Goal: Task Accomplishment & Management: Manage account settings

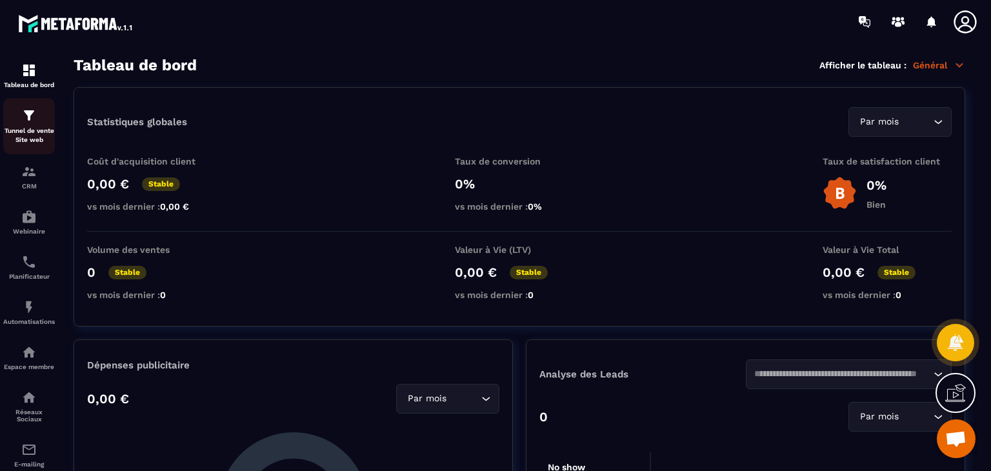
click at [26, 130] on p "Tunnel de vente Site web" at bounding box center [29, 135] width 52 height 18
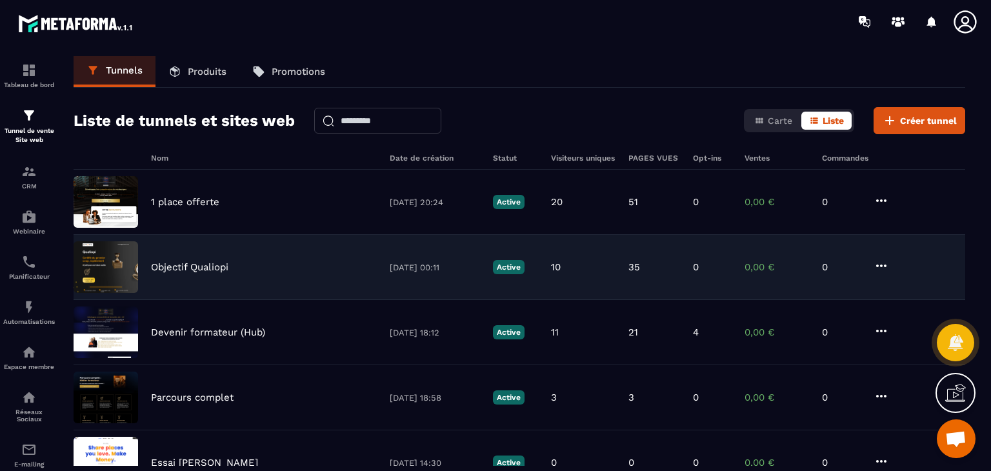
click at [561, 300] on div "Objectif Qualiopi [DATE] 00:11 Active 10 35 0 0,00 € 0" at bounding box center [520, 332] width 892 height 65
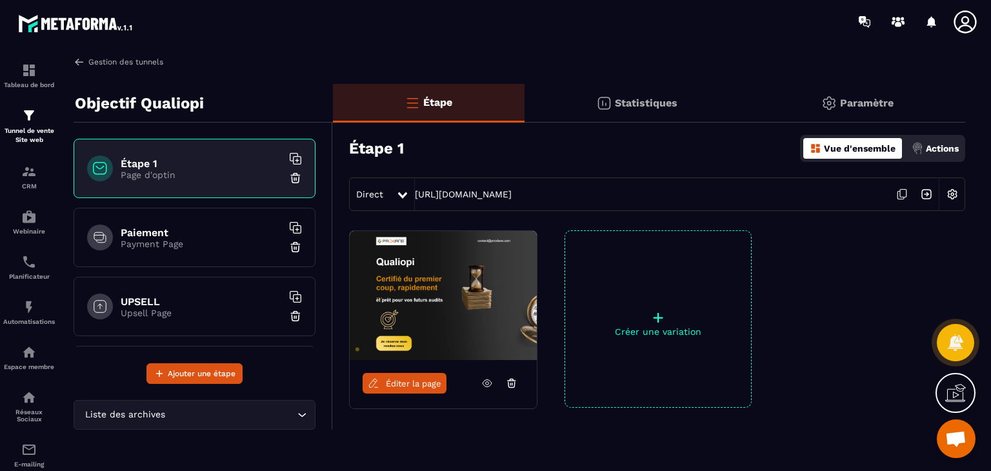
click at [95, 56] on link "Gestion des tunnels" at bounding box center [119, 62] width 90 height 12
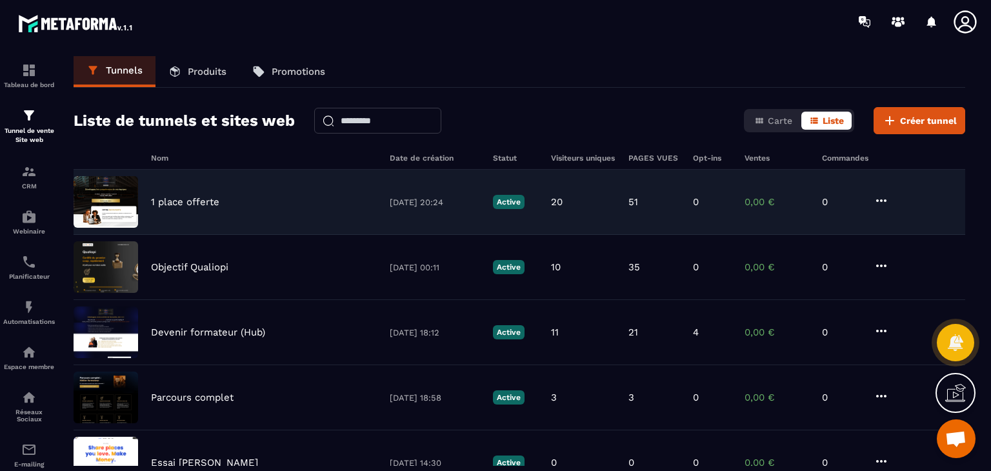
click at [174, 205] on p "1 place offerte" at bounding box center [185, 202] width 68 height 12
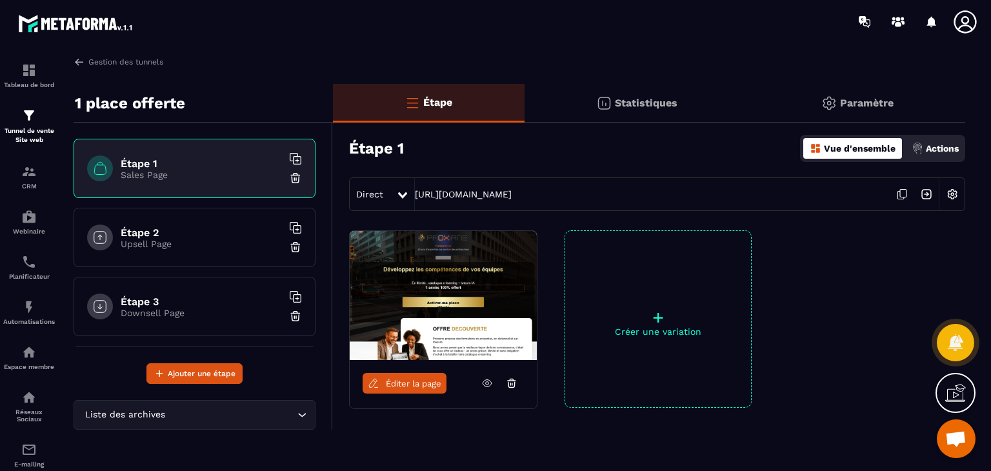
click at [901, 192] on icon at bounding box center [902, 194] width 25 height 25
click at [31, 130] on p "Tunnel de vente Site web" at bounding box center [29, 135] width 52 height 18
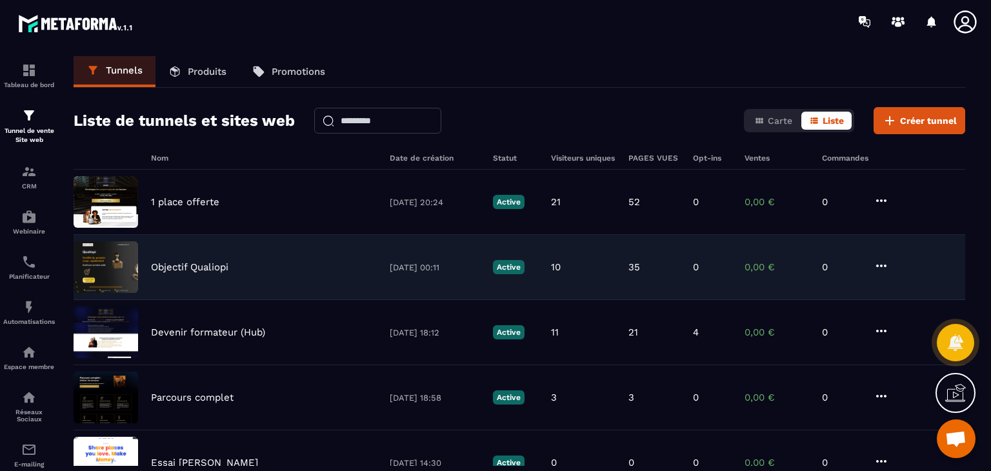
click at [201, 300] on div "Objectif Qualiopi [DATE] 00:11 Active 10 35 0 0,00 € 0" at bounding box center [520, 332] width 892 height 65
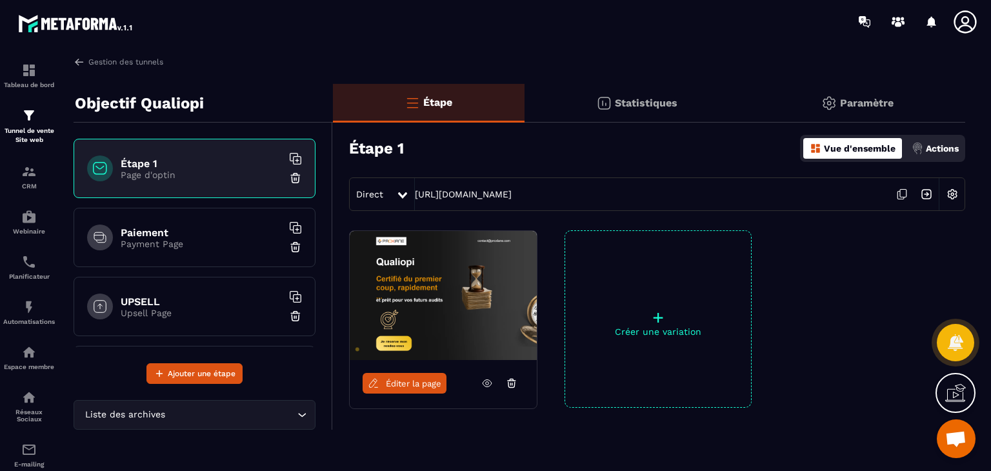
click at [429, 375] on link "Éditer la page" at bounding box center [405, 383] width 84 height 21
